Goal: Navigation & Orientation: Find specific page/section

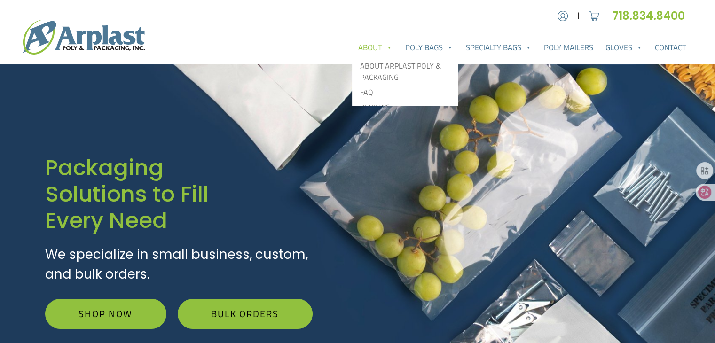
click at [375, 50] on link "About" at bounding box center [375, 47] width 47 height 19
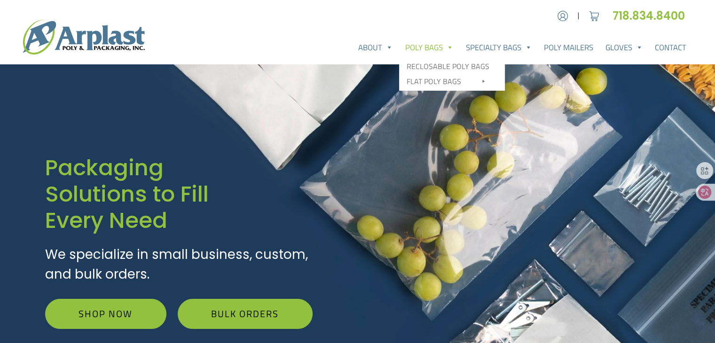
click at [421, 40] on link "Poly Bags" at bounding box center [429, 47] width 61 height 19
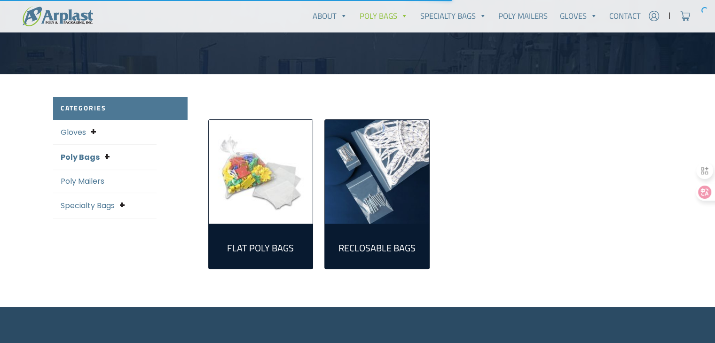
scroll to position [188, 0]
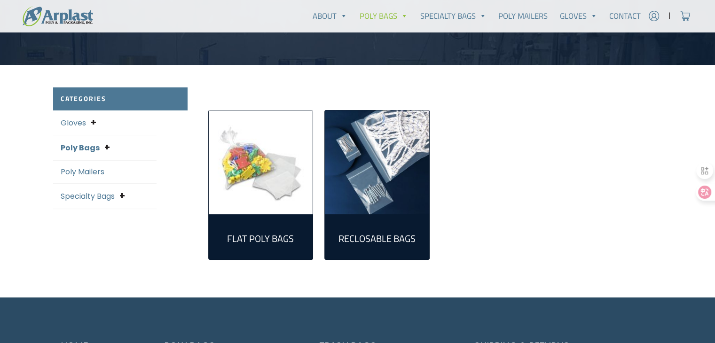
click at [72, 122] on link "Gloves" at bounding box center [73, 123] width 25 height 11
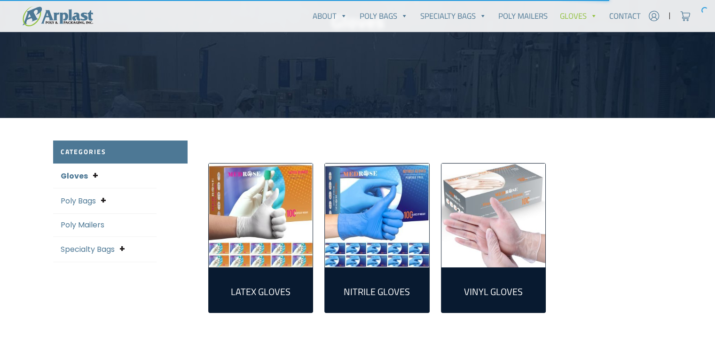
scroll to position [141, 0]
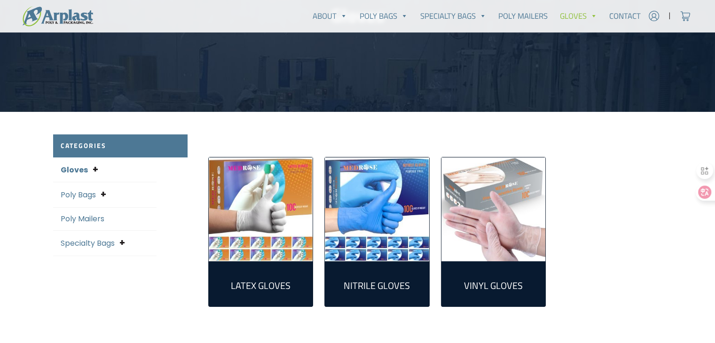
click at [79, 199] on link "Poly Bags" at bounding box center [78, 194] width 35 height 11
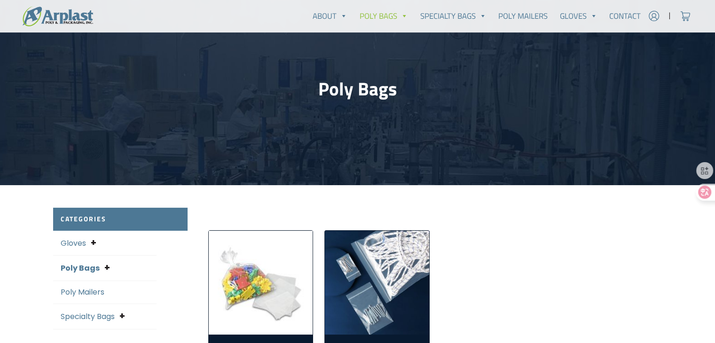
scroll to position [188, 0]
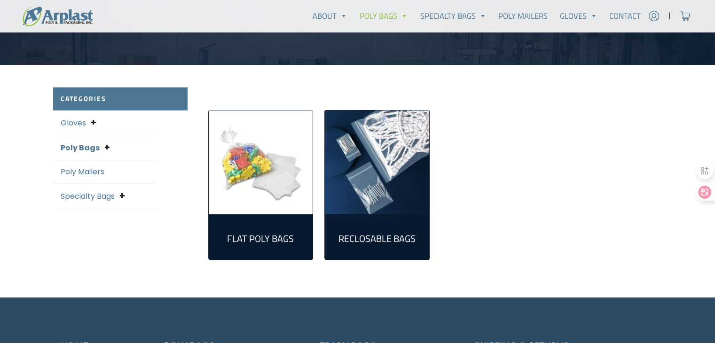
click at [79, 175] on link "Poly Mailers" at bounding box center [83, 171] width 44 height 11
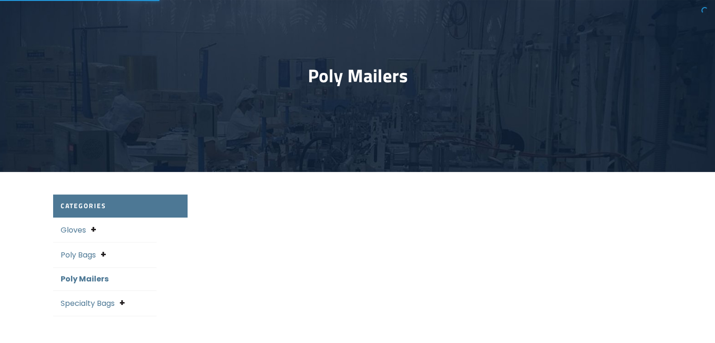
scroll to position [235, 0]
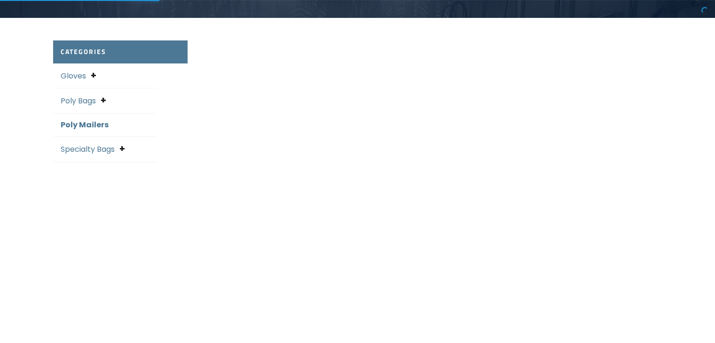
select select "25"
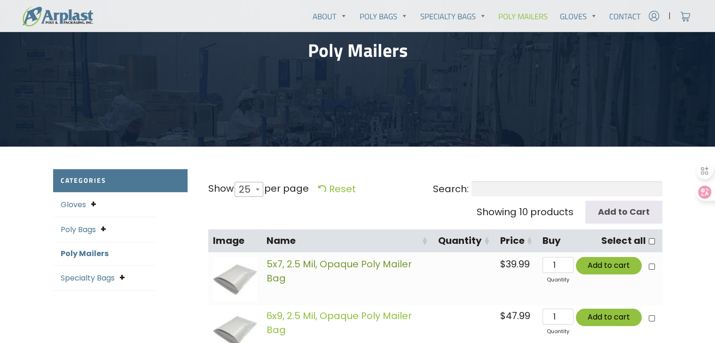
scroll to position [107, 0]
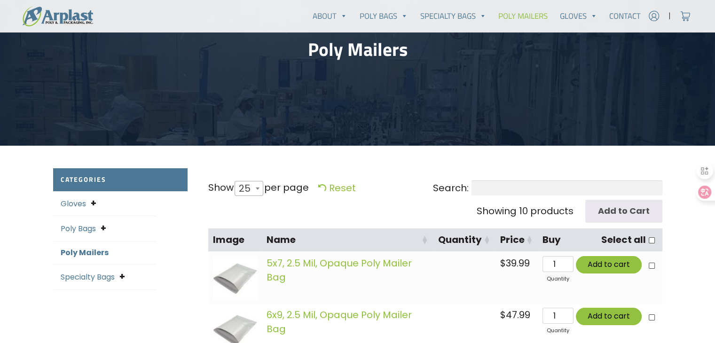
click at [99, 276] on link "Specialty Bags" at bounding box center [88, 277] width 54 height 11
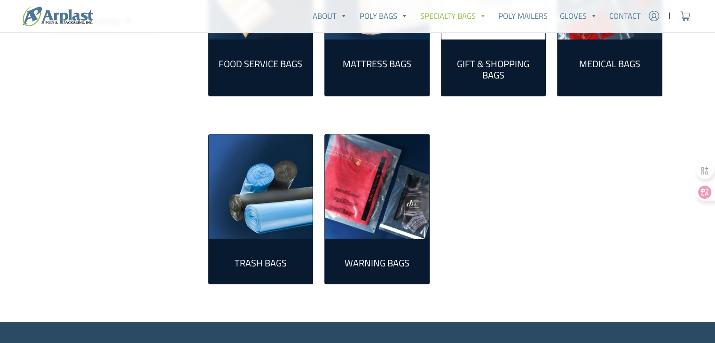
scroll to position [470, 0]
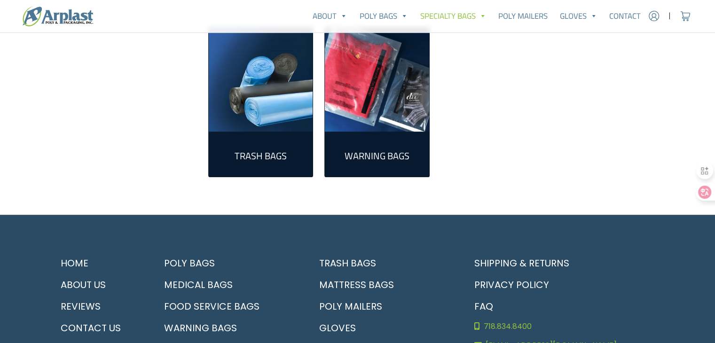
click at [263, 77] on img "Visit product category Trash Bags" at bounding box center [261, 79] width 104 height 104
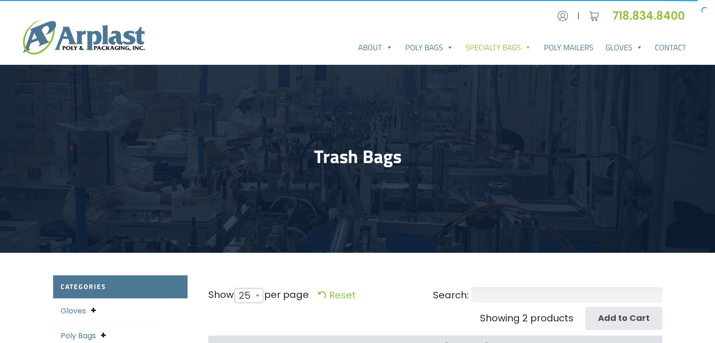
select select "25"
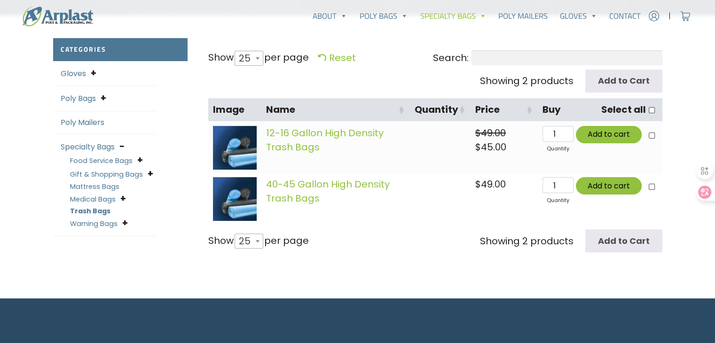
scroll to position [239, 0]
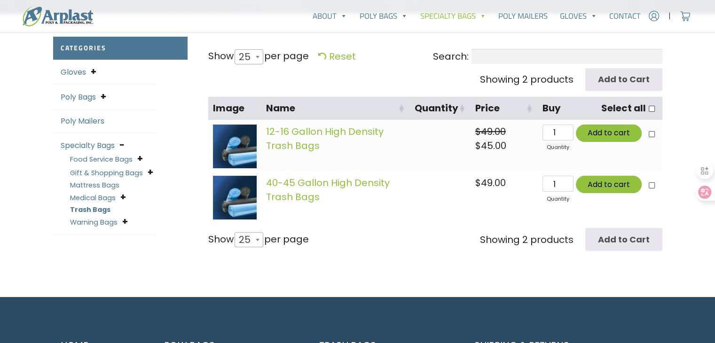
click at [88, 222] on link "Warning Bags" at bounding box center [93, 222] width 47 height 9
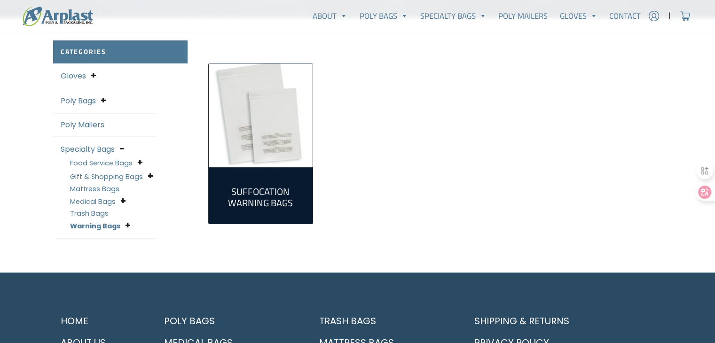
click at [96, 189] on link "Mattress Bags" at bounding box center [94, 188] width 49 height 9
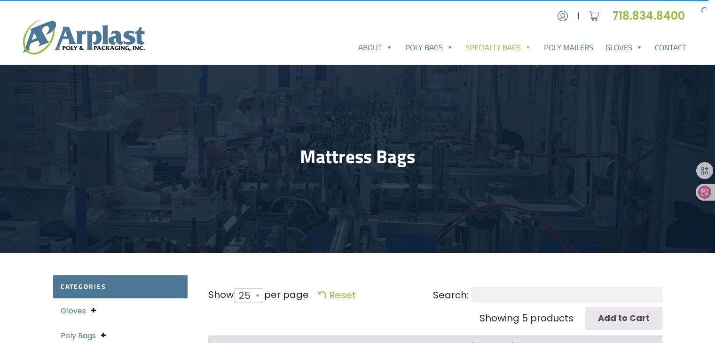
select select "25"
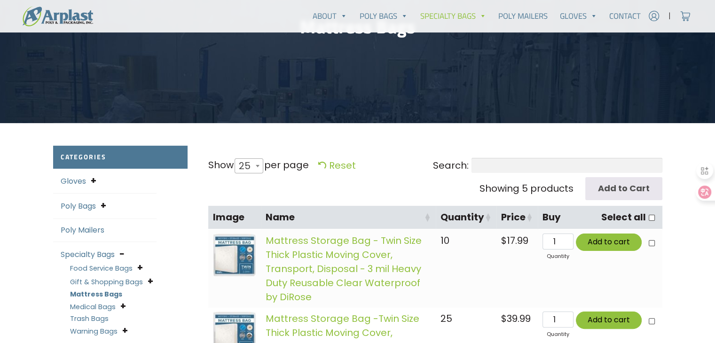
scroll to position [271, 0]
